Goal: Task Accomplishment & Management: Manage account settings

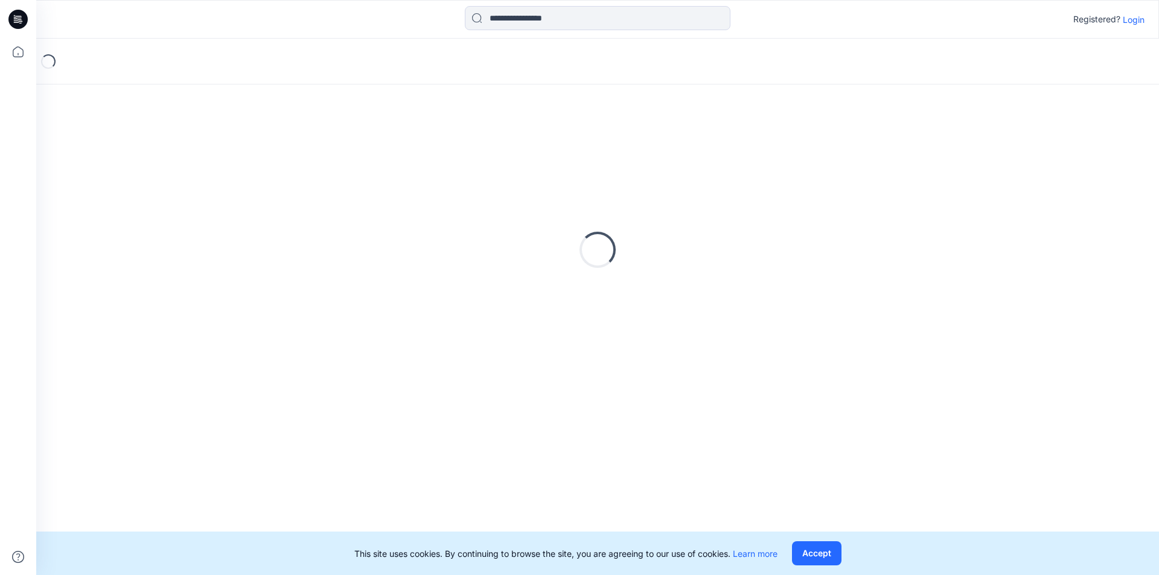
click at [1138, 22] on p "Login" at bounding box center [1134, 19] width 22 height 13
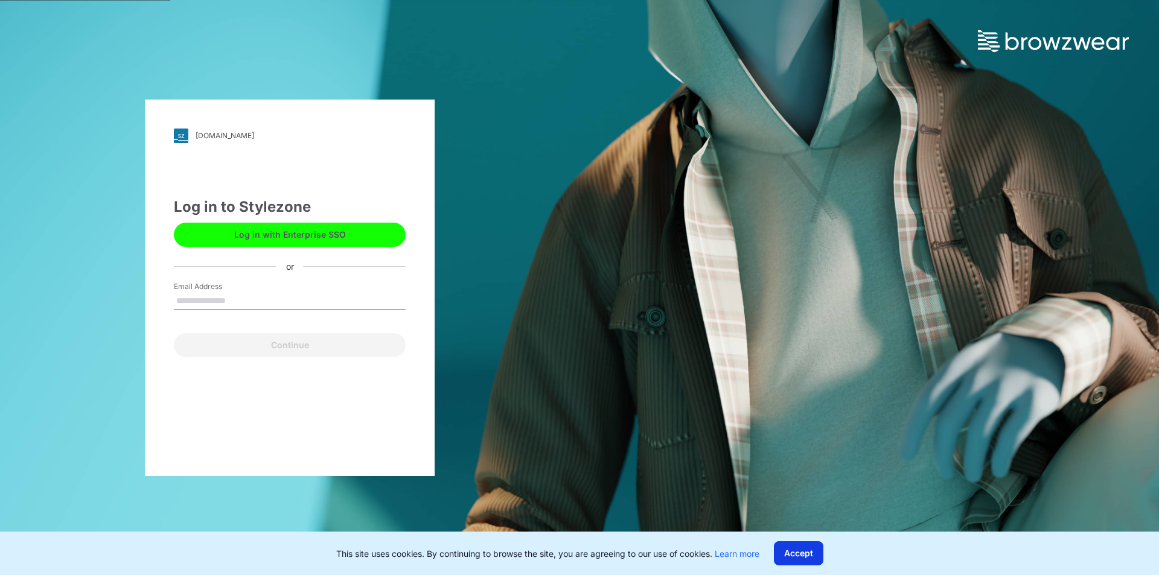
click at [801, 554] on button "Accept" at bounding box center [799, 554] width 50 height 24
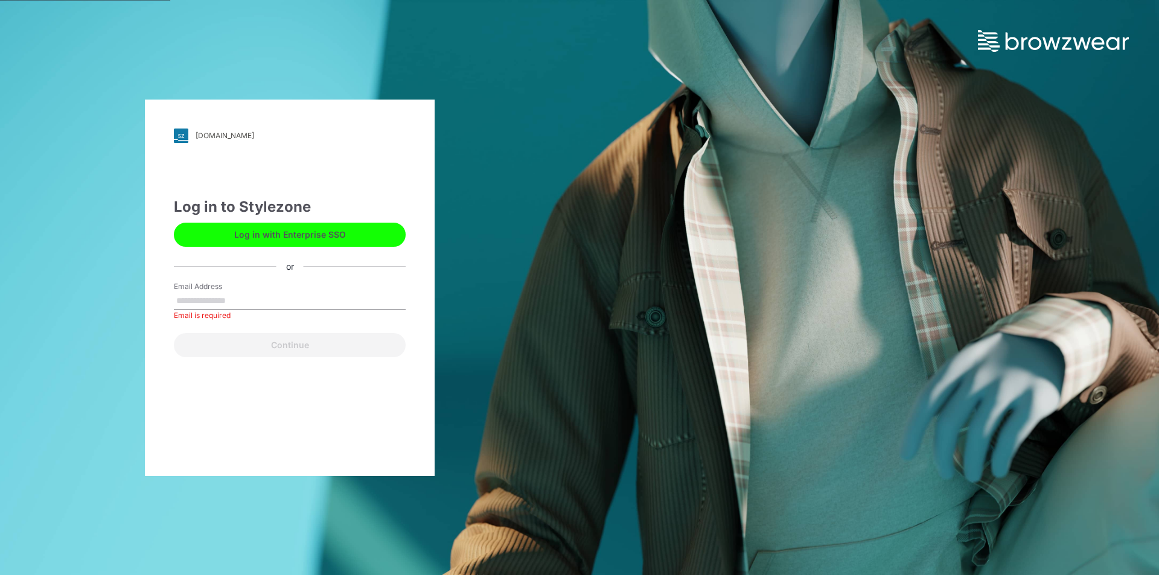
click at [242, 302] on input "Email Address" at bounding box center [290, 301] width 232 height 18
type input "**********"
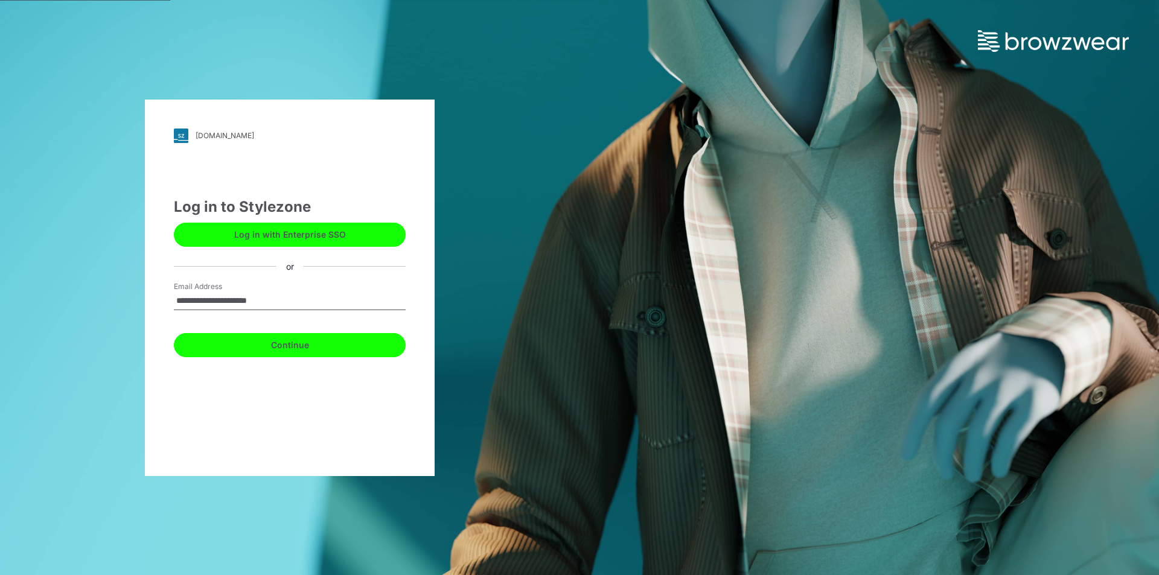
click at [270, 348] on button "Continue" at bounding box center [290, 345] width 232 height 24
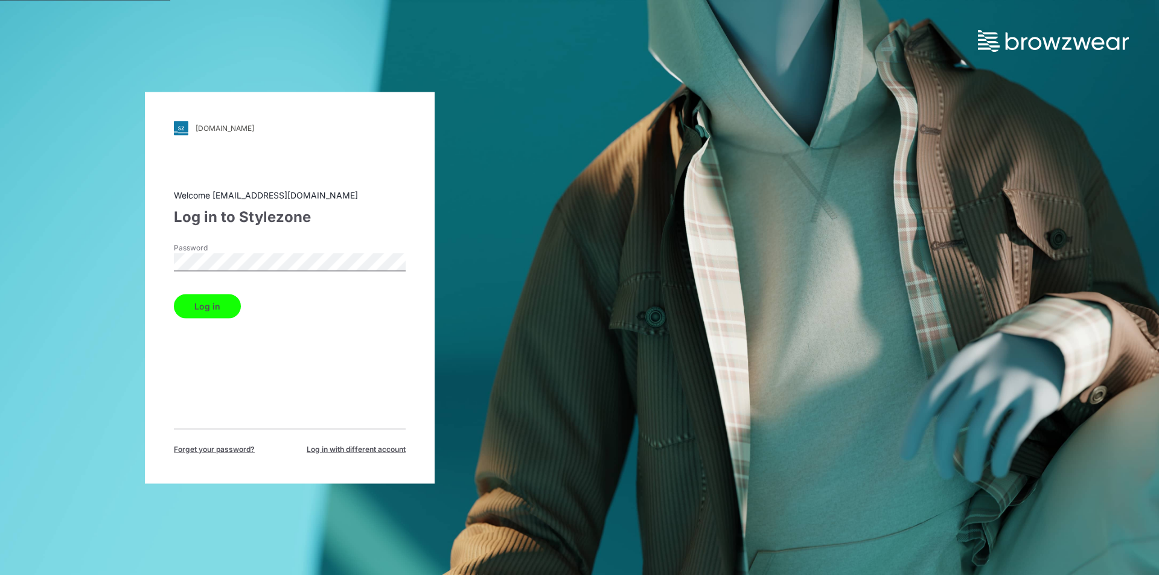
click at [222, 303] on button "Log in" at bounding box center [207, 306] width 67 height 24
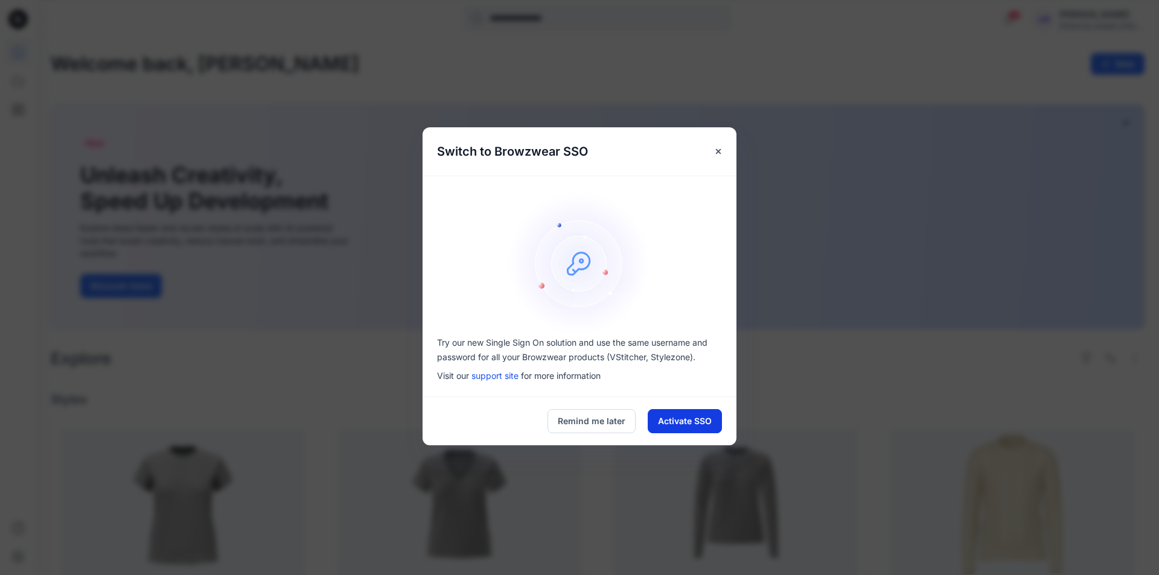
click at [676, 424] on button "Activate SSO" at bounding box center [685, 421] width 74 height 24
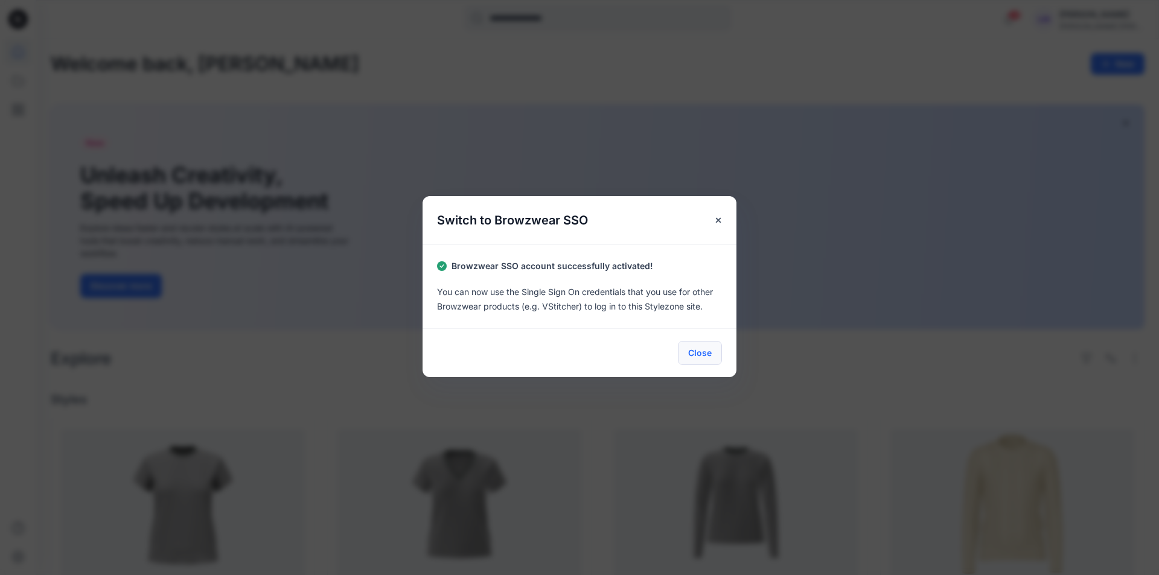
click at [700, 356] on button "Close" at bounding box center [700, 353] width 44 height 24
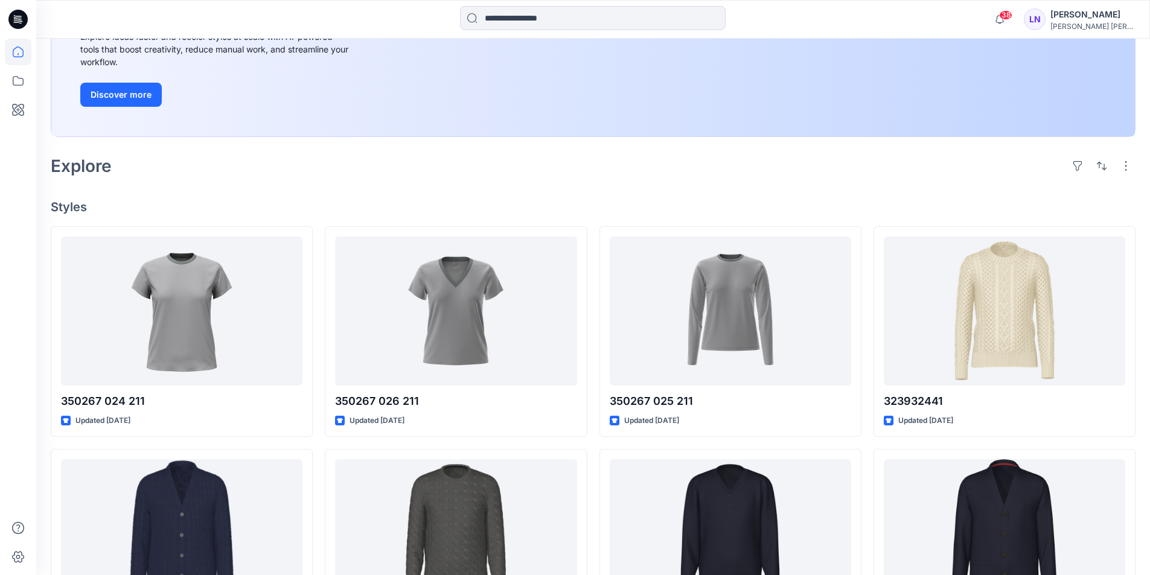
scroll to position [242, 0]
